Goal: Transaction & Acquisition: Purchase product/service

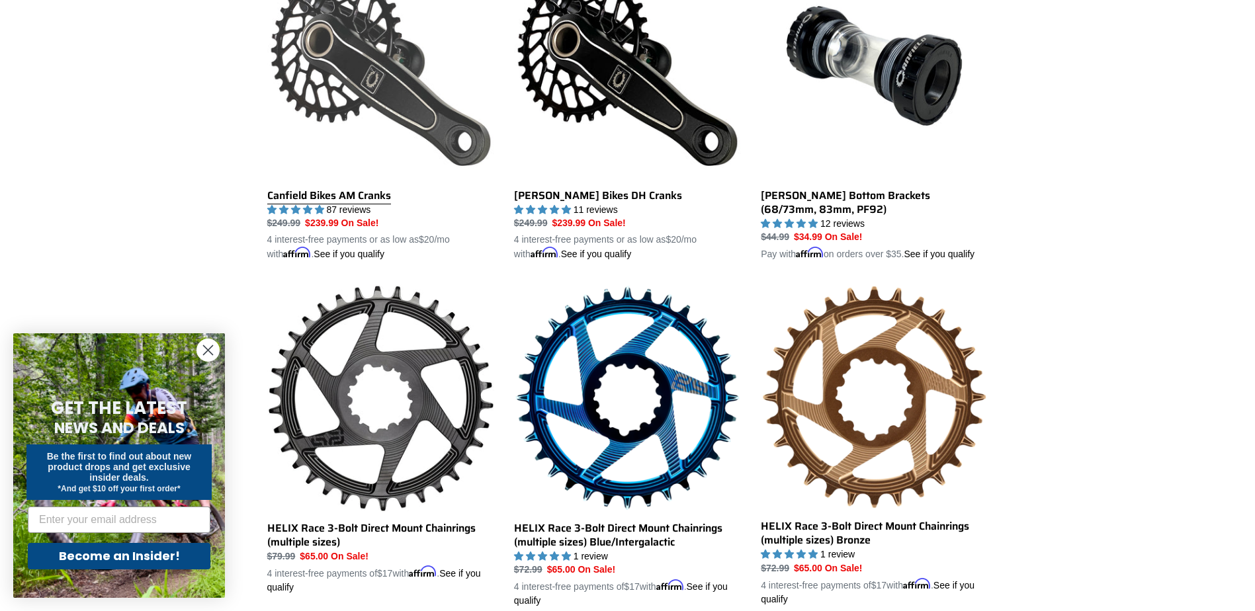
scroll to position [463, 0]
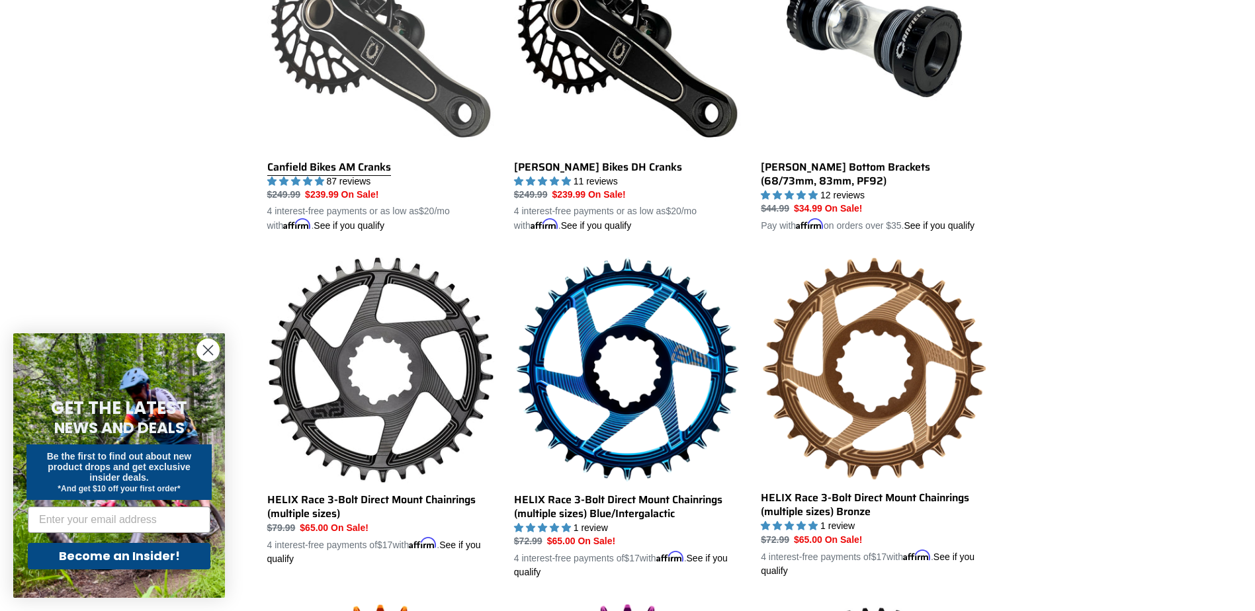
click at [358, 65] on link "Canfield Bikes AM Cranks" at bounding box center [380, 79] width 227 height 310
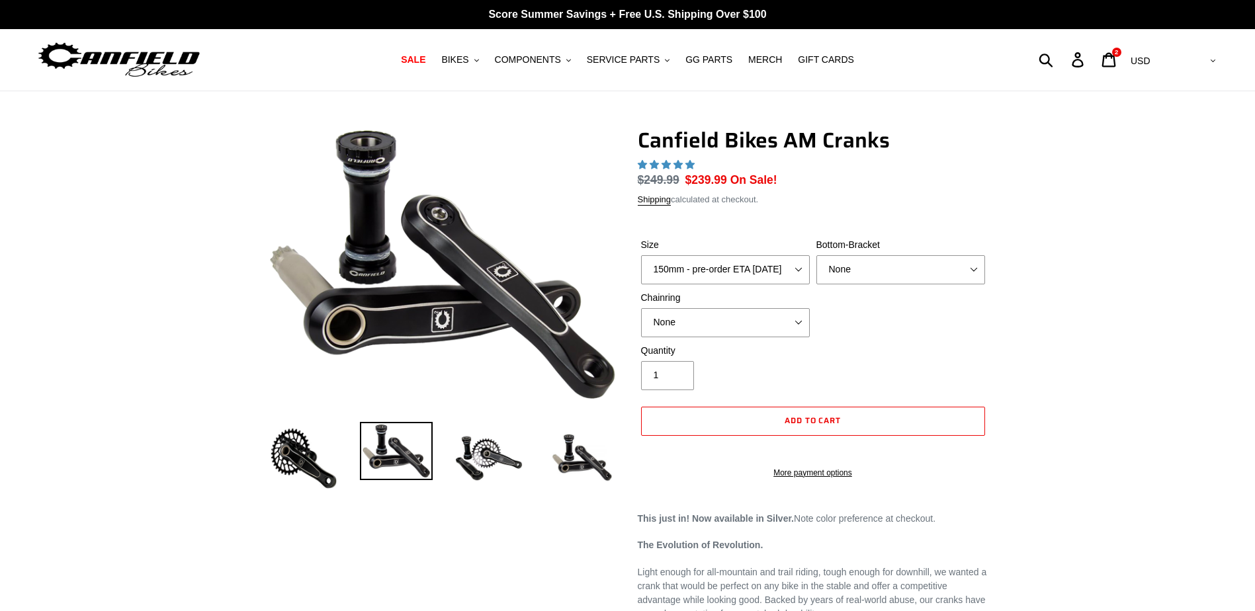
select select "highest-rating"
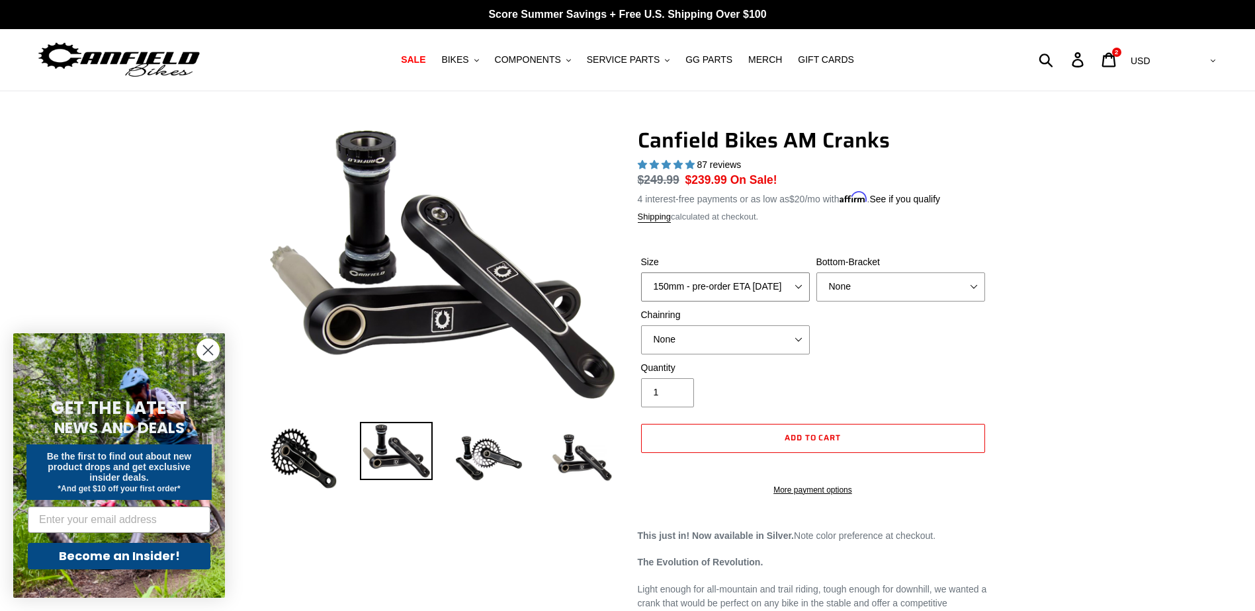
click at [704, 282] on select "150mm - pre-order ETA 10/15/25 155mm - pre-order ETA 10/15/25 160mm - pre-order…" at bounding box center [725, 287] width 169 height 29
click at [425, 61] on span "SALE" at bounding box center [413, 59] width 24 height 11
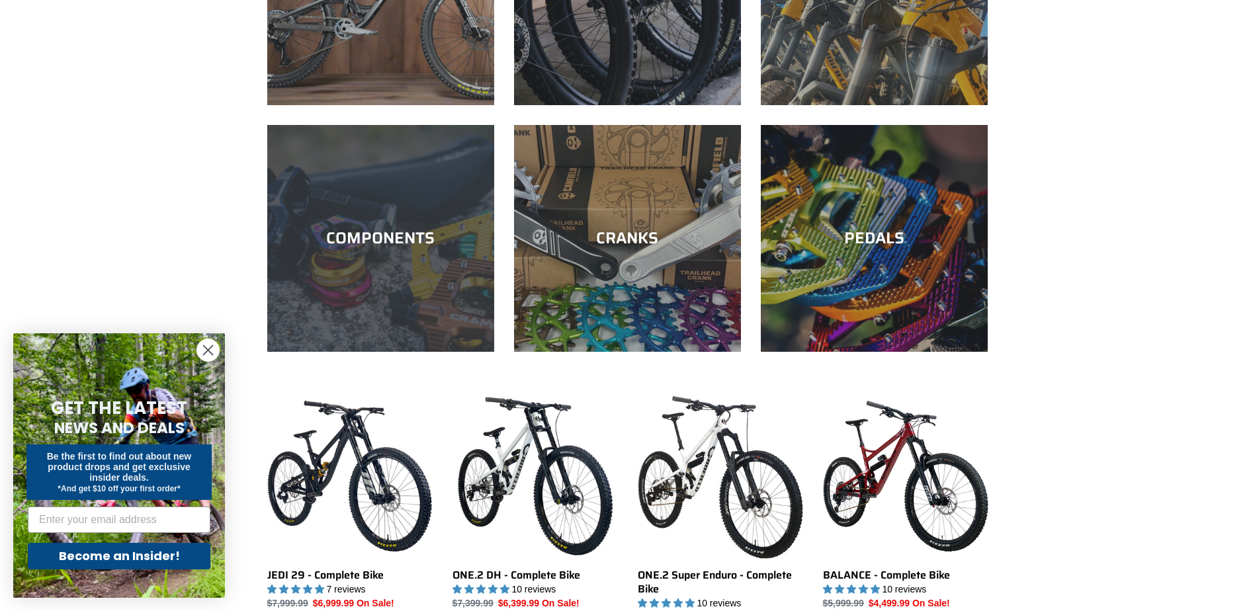
scroll to position [529, 0]
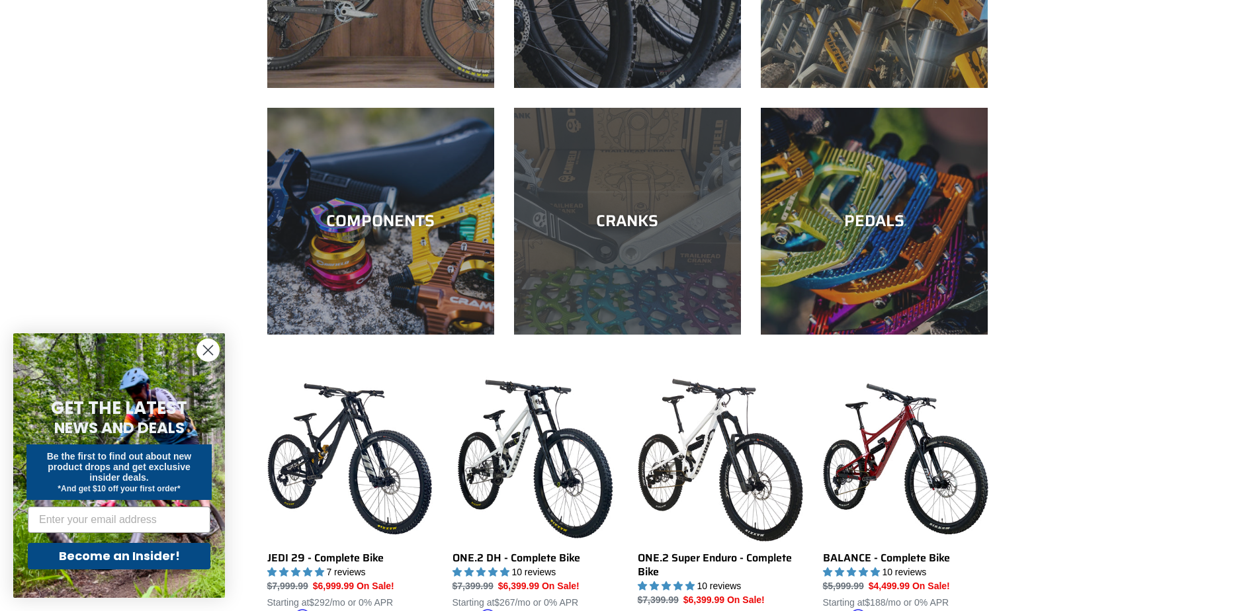
click at [609, 227] on div "CRANKS" at bounding box center [627, 221] width 227 height 19
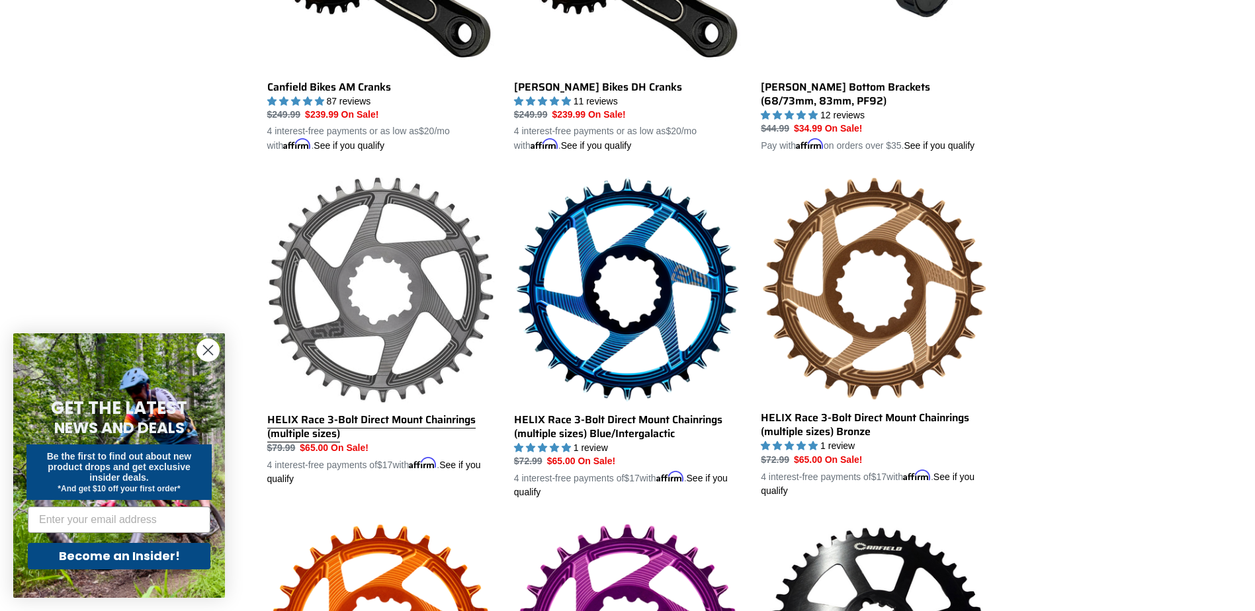
scroll to position [463, 0]
